Goal: Task Accomplishment & Management: Manage account settings

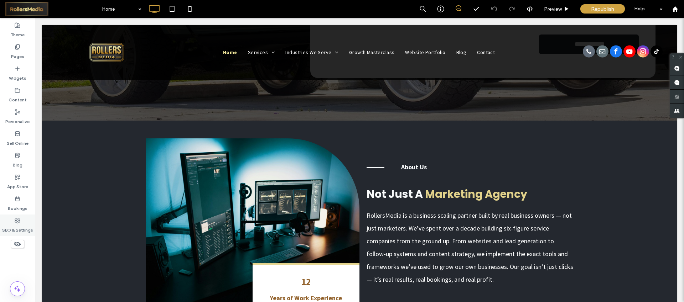
click at [22, 224] on label "SEO & Settings" at bounding box center [17, 229] width 31 height 10
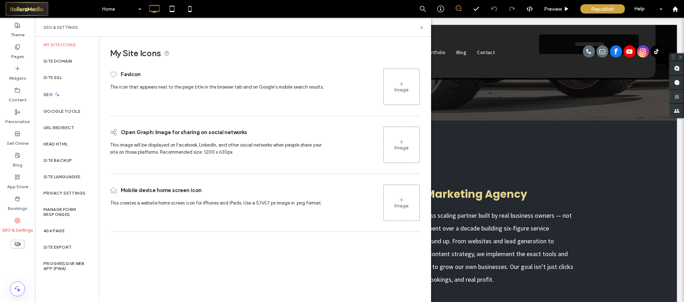
click at [395, 73] on div "Image" at bounding box center [401, 87] width 36 height 34
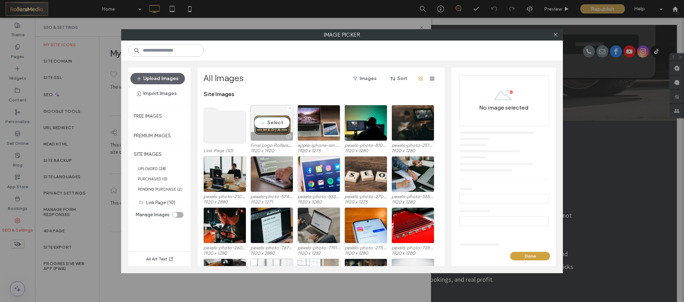
click at [278, 127] on div "Select" at bounding box center [271, 123] width 43 height 36
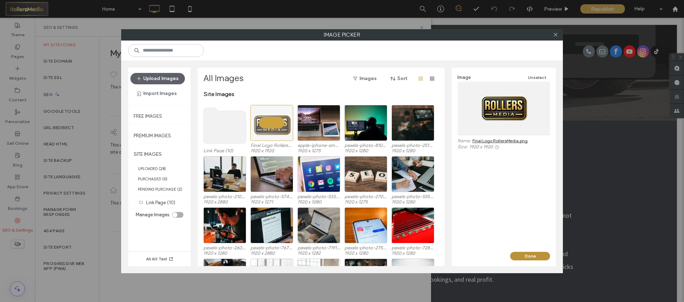
click at [529, 259] on button "Done" at bounding box center [530, 256] width 40 height 9
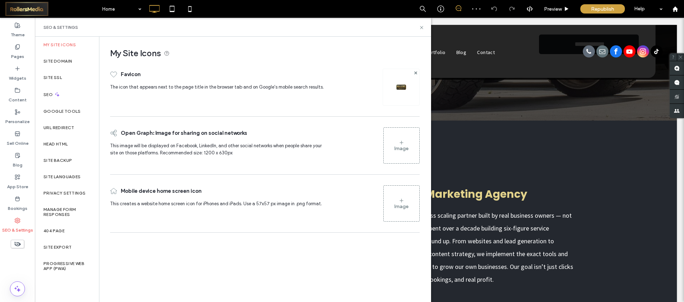
click at [395, 147] on div "Image" at bounding box center [401, 149] width 14 height 6
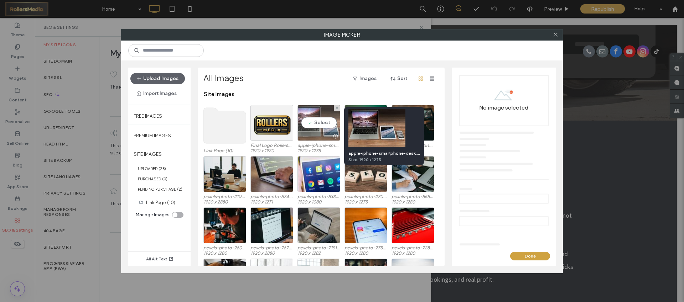
click at [336, 135] on div at bounding box center [335, 137] width 9 height 6
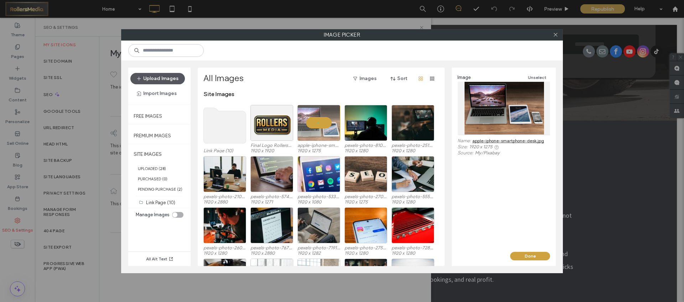
click at [157, 81] on button "Upload Images" at bounding box center [157, 78] width 54 height 11
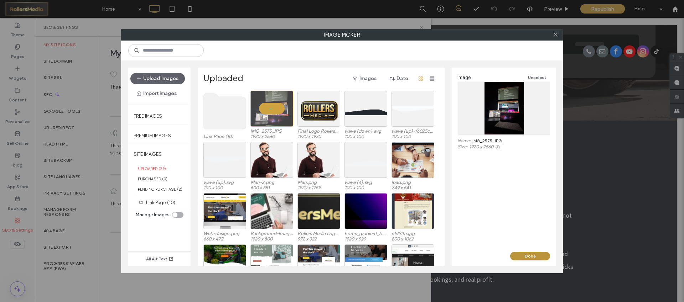
click at [525, 255] on button "Done" at bounding box center [530, 256] width 40 height 9
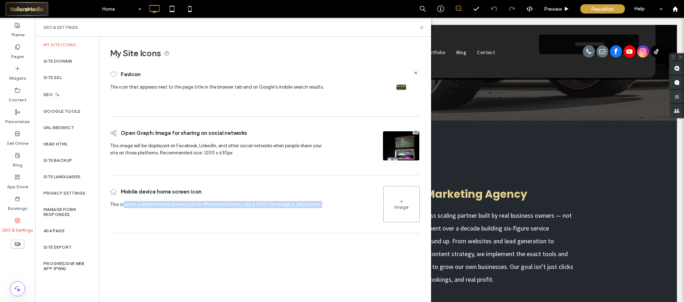
drag, startPoint x: 124, startPoint y: 204, endPoint x: 206, endPoint y: 210, distance: 82.1
click at [206, 210] on span "This creates a website home screen icon for iPhones and iPads. Use a 57x57 px i…" at bounding box center [220, 206] width 220 height 11
click at [205, 204] on span "This creates a website home screen icon for iPhones and iPads. Use a 57x57 px i…" at bounding box center [216, 204] width 212 height 5
click at [396, 208] on div "Image" at bounding box center [401, 207] width 14 height 6
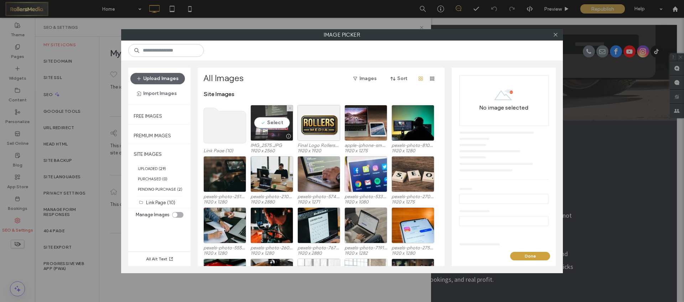
click at [283, 123] on div "Select" at bounding box center [271, 123] width 43 height 36
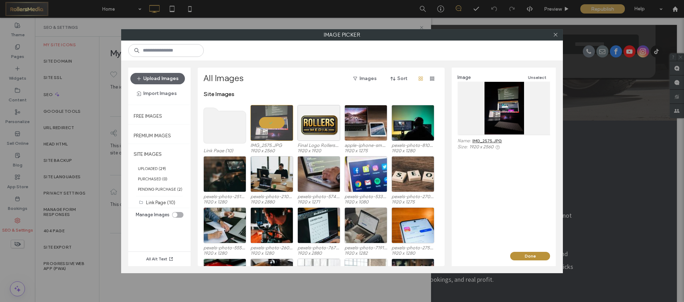
click at [529, 259] on button "Done" at bounding box center [530, 256] width 40 height 9
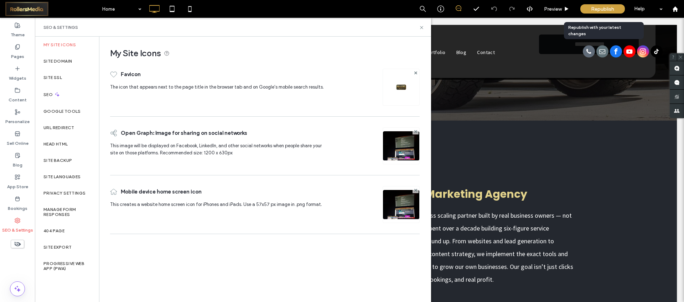
click at [608, 11] on span "Republish" at bounding box center [602, 9] width 23 height 6
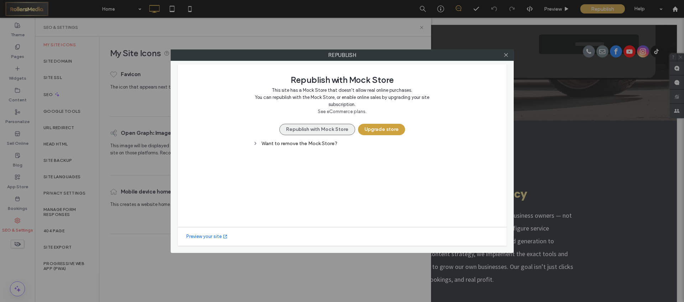
click at [313, 132] on button "Republish with Mock Store" at bounding box center [317, 129] width 76 height 11
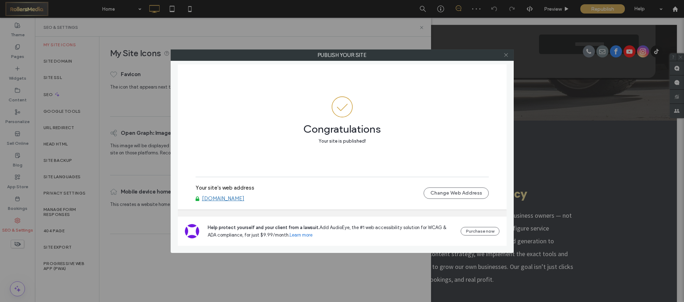
click at [506, 54] on icon at bounding box center [505, 54] width 5 height 5
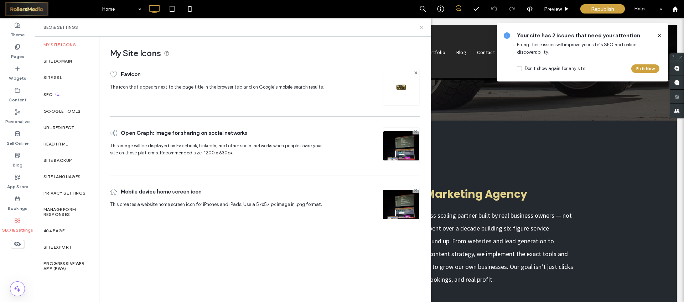
click at [422, 25] on icon at bounding box center [421, 27] width 5 height 5
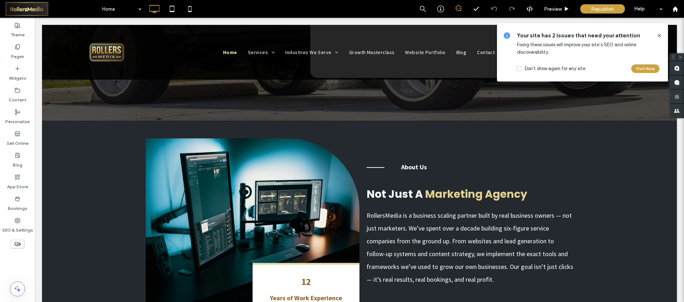
drag, startPoint x: 660, startPoint y: 36, endPoint x: 596, endPoint y: 16, distance: 67.1
click at [660, 36] on use at bounding box center [658, 35] width 3 height 3
